Goal: Task Accomplishment & Management: Use online tool/utility

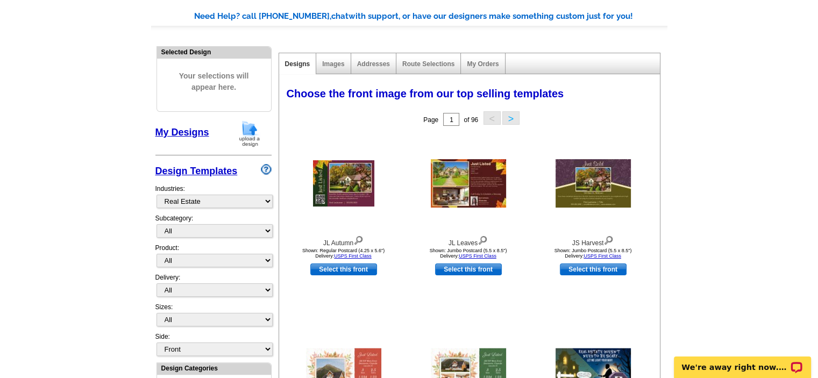
scroll to position [161, 0]
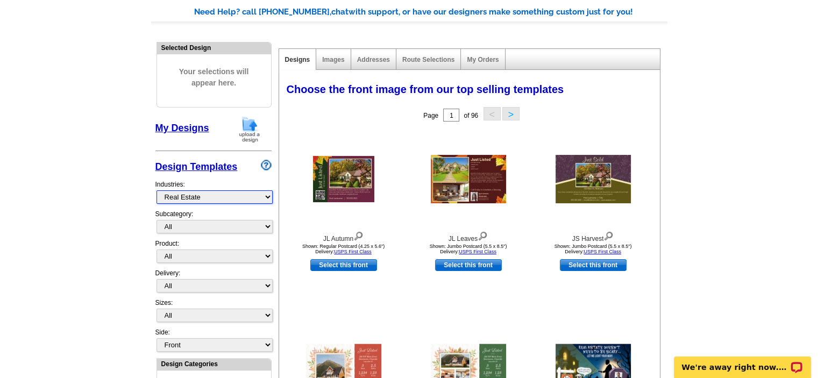
click at [267, 197] on select "What's New Real Estate Mortgage Insurance HVAC Dental Solar EDDM - NEW! Calenda…" at bounding box center [215, 196] width 116 height 13
select select "733"
click at [157, 190] on select "What's New Real Estate Mortgage Insurance HVAC Dental Solar EDDM - NEW! Calenda…" at bounding box center [215, 196] width 116 height 13
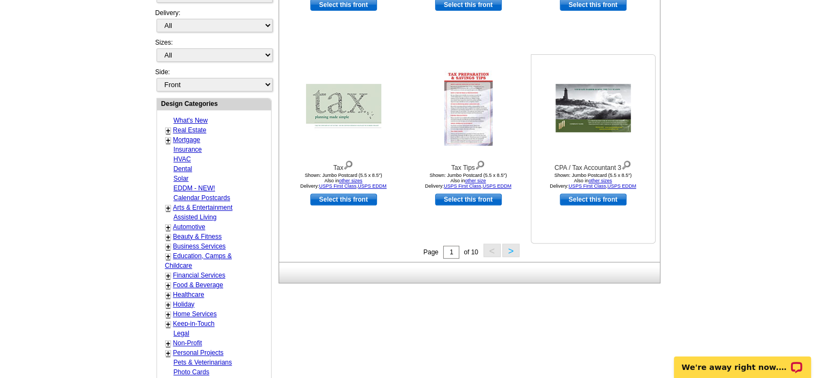
scroll to position [430, 0]
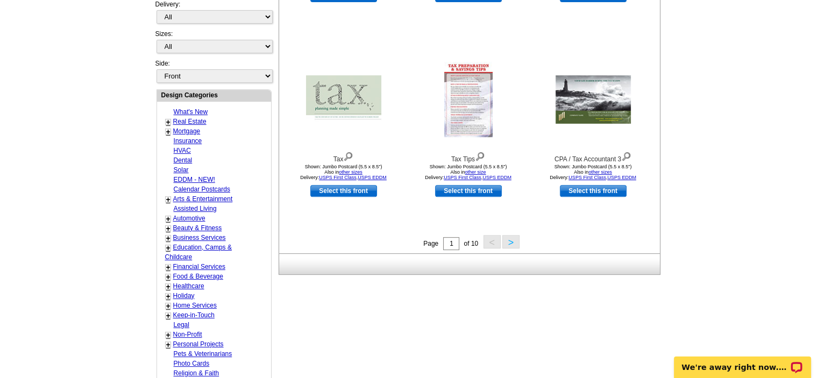
click at [510, 244] on button ">" at bounding box center [511, 241] width 17 height 13
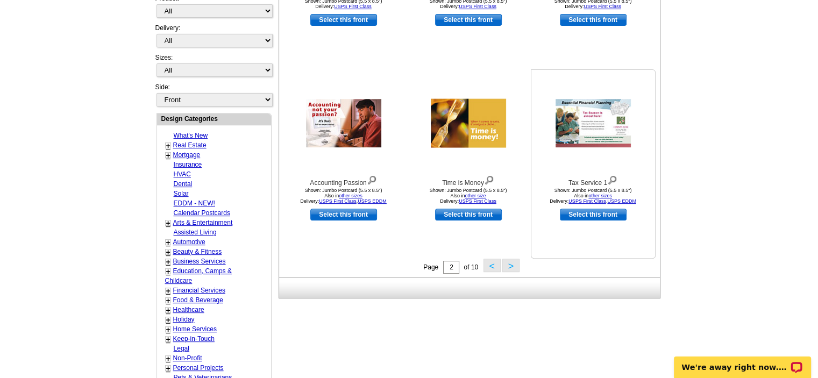
scroll to position [454, 0]
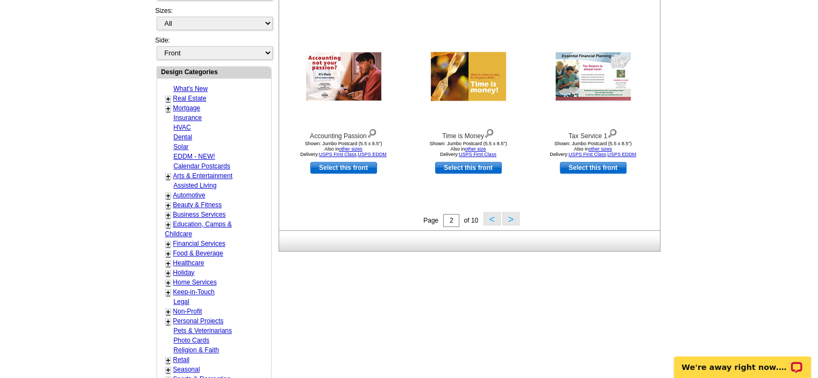
click at [510, 221] on button ">" at bounding box center [511, 218] width 17 height 13
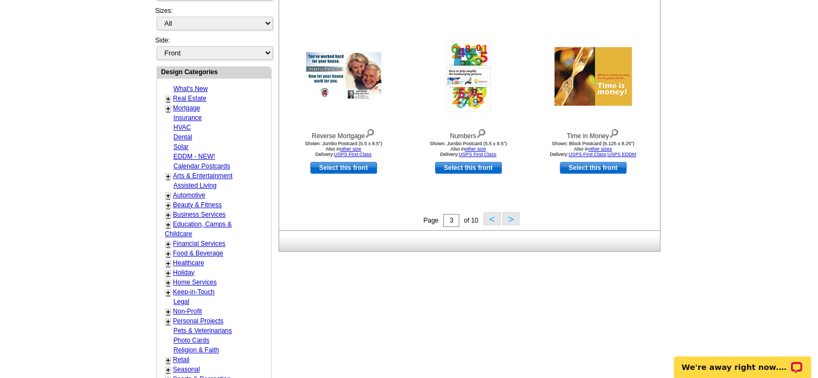
click at [512, 218] on button ">" at bounding box center [511, 218] width 17 height 13
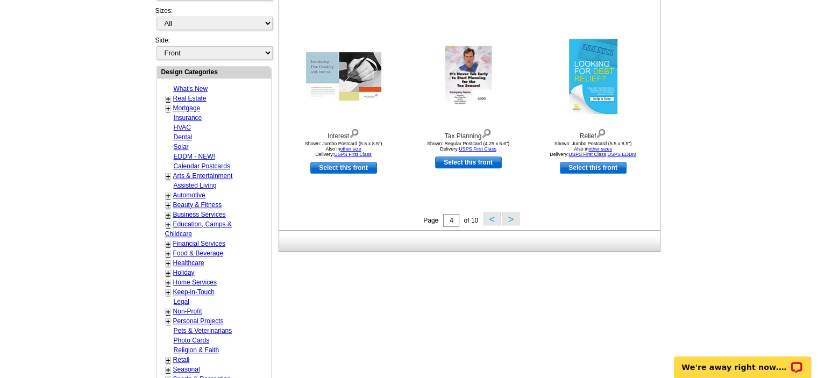
click at [513, 220] on button ">" at bounding box center [511, 218] width 17 height 13
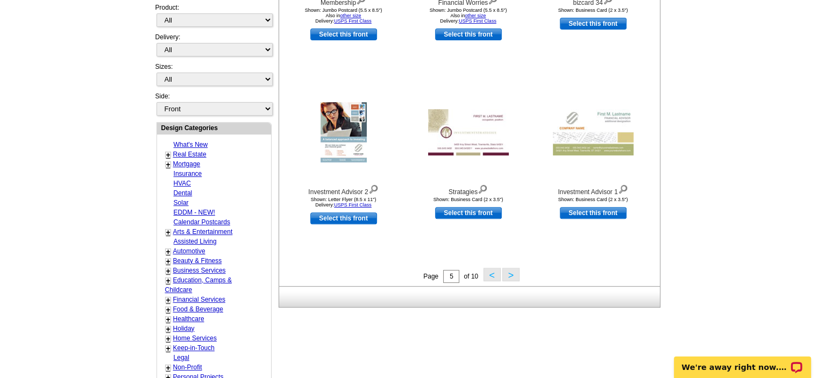
scroll to position [400, 0]
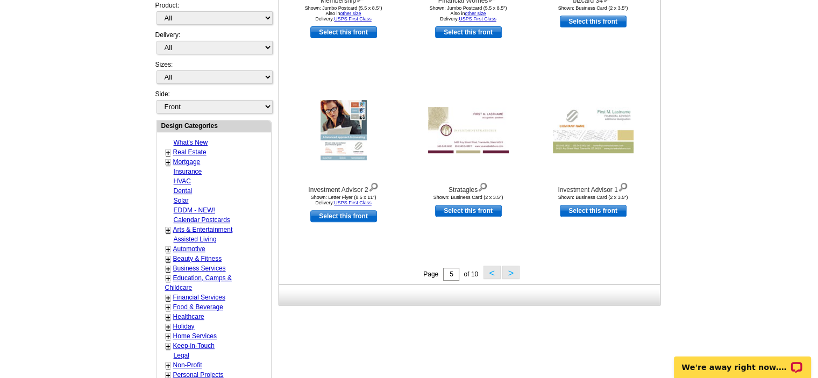
click at [511, 271] on button ">" at bounding box center [511, 272] width 17 height 13
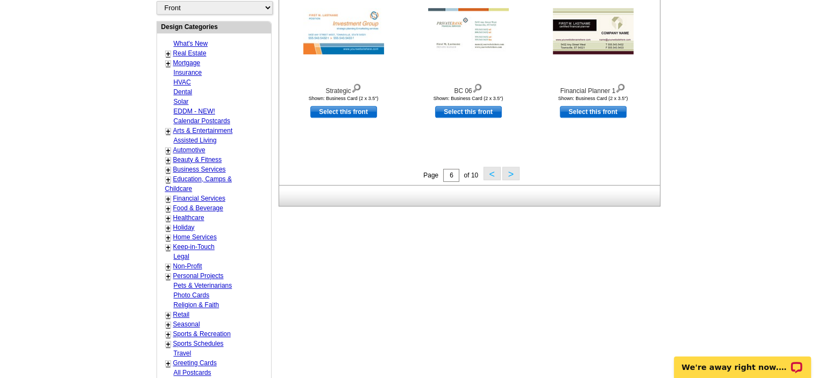
scroll to position [507, 0]
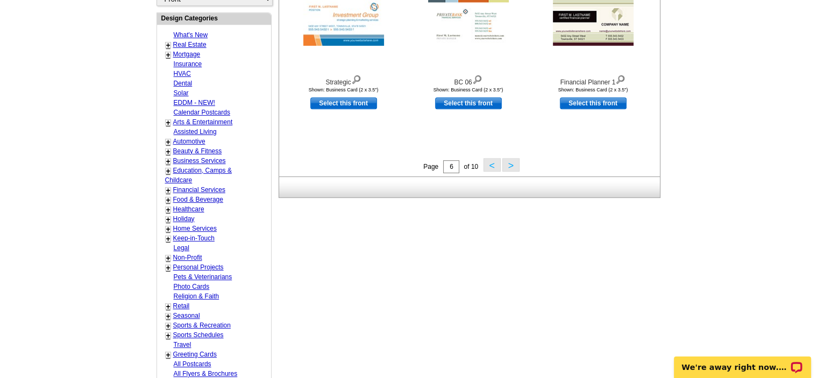
click at [513, 163] on button ">" at bounding box center [511, 164] width 17 height 13
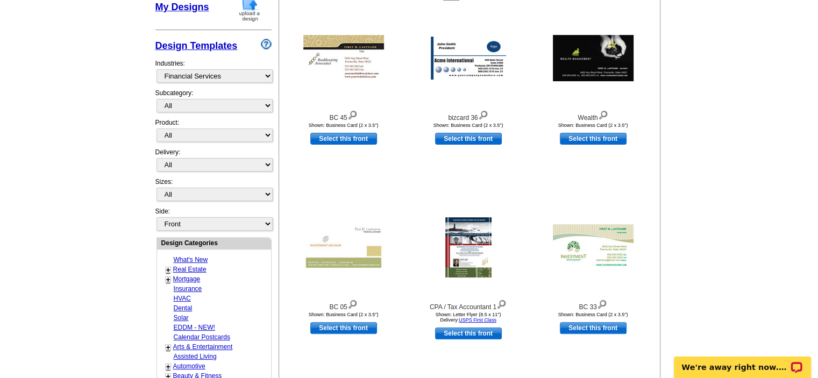
scroll to position [346, 0]
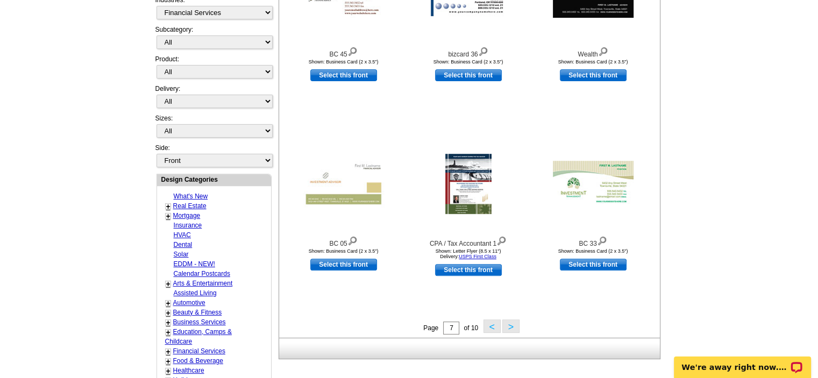
click at [511, 329] on button ">" at bounding box center [511, 326] width 17 height 13
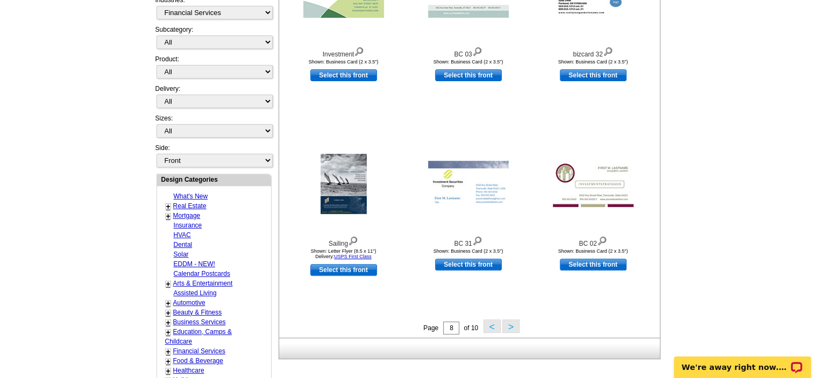
click at [514, 327] on button ">" at bounding box center [511, 326] width 17 height 13
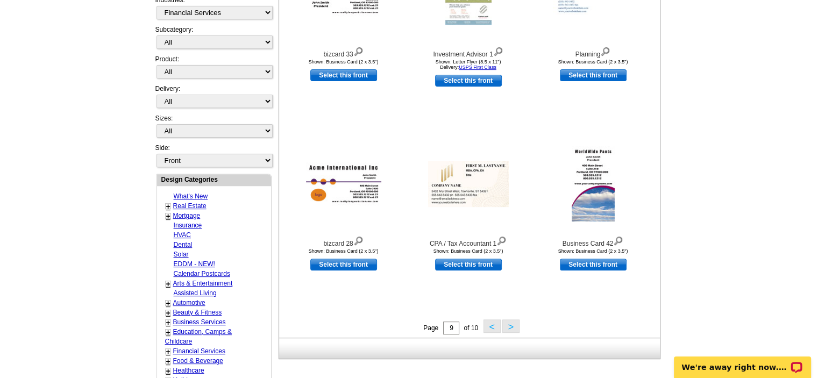
click at [512, 326] on button ">" at bounding box center [511, 326] width 17 height 13
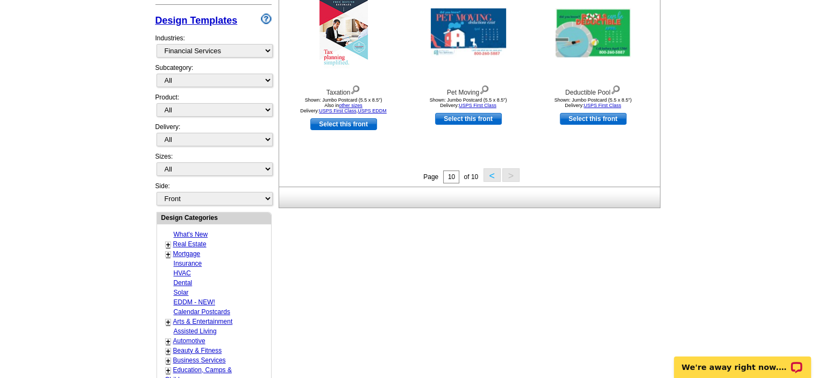
scroll to position [507, 0]
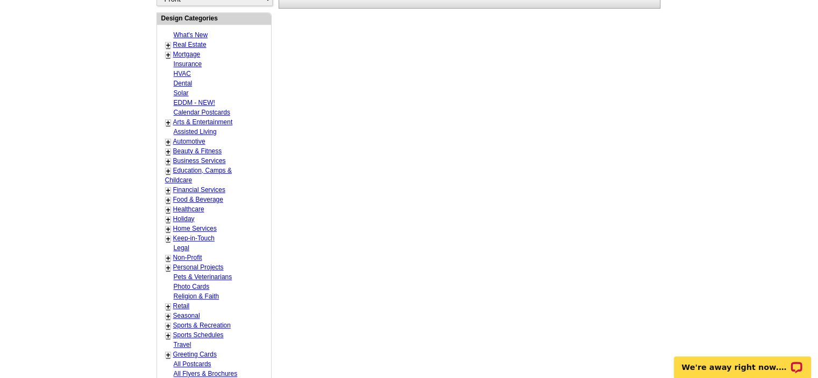
click at [189, 186] on link "Financial Services" at bounding box center [199, 190] width 52 height 8
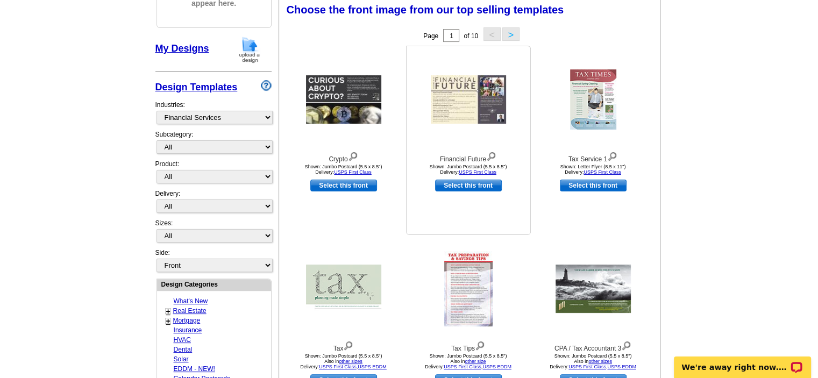
scroll to position [238, 0]
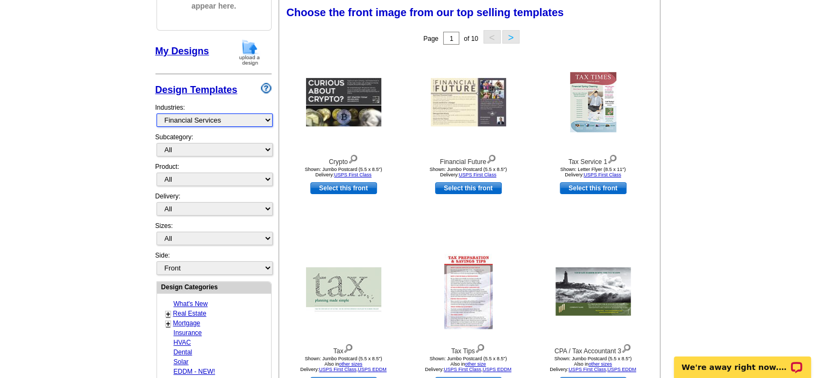
click at [270, 118] on select "What's New Real Estate Mortgage Insurance HVAC Dental Solar EDDM - NEW! Calenda…" at bounding box center [215, 120] width 116 height 13
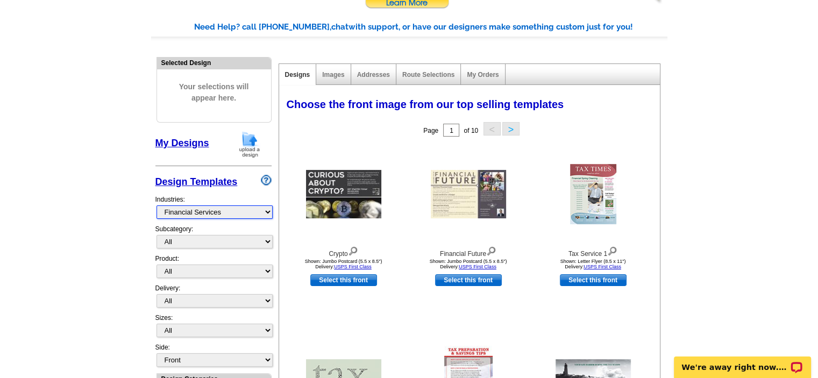
scroll to position [0, 0]
